Goal: Book appointment/travel/reservation

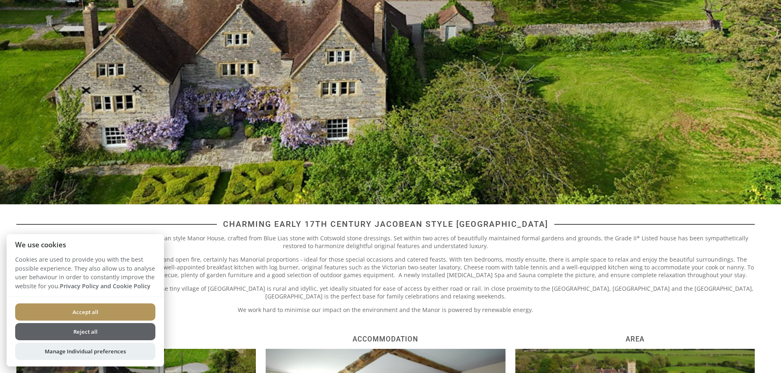
scroll to position [150, 0]
click at [113, 315] on button "Accept all" at bounding box center [85, 312] width 140 height 17
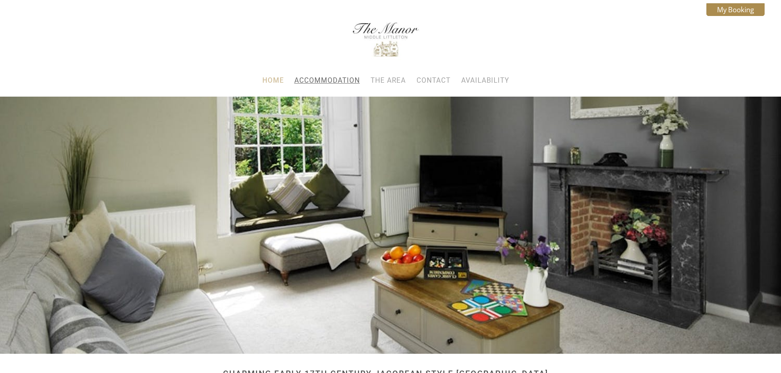
click at [322, 81] on link "Accommodation" at bounding box center [327, 80] width 66 height 8
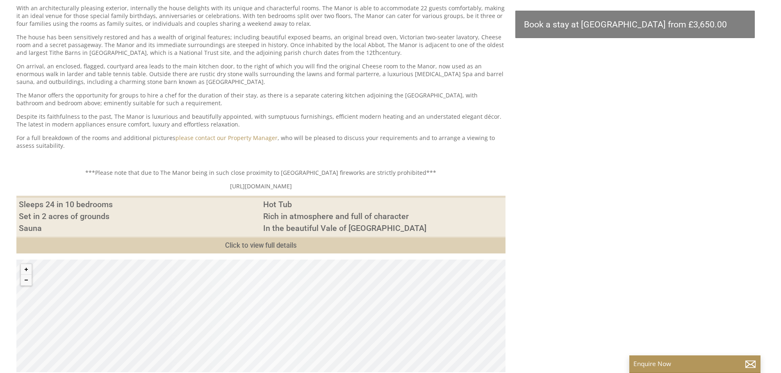
scroll to position [386, 0]
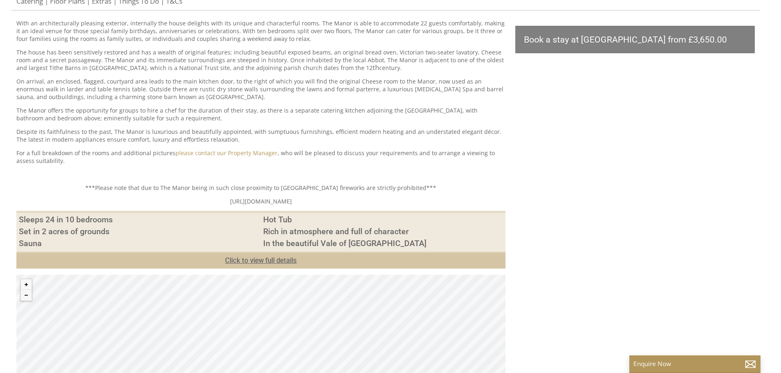
click at [274, 257] on link "Click to view full details" at bounding box center [260, 260] width 489 height 17
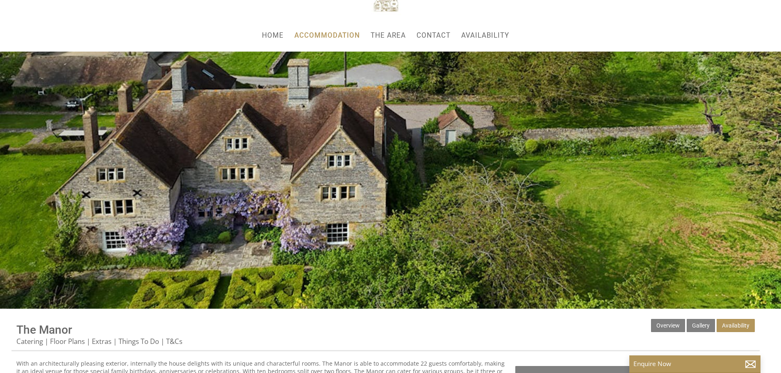
scroll to position [0, 0]
